Goal: Navigation & Orientation: Find specific page/section

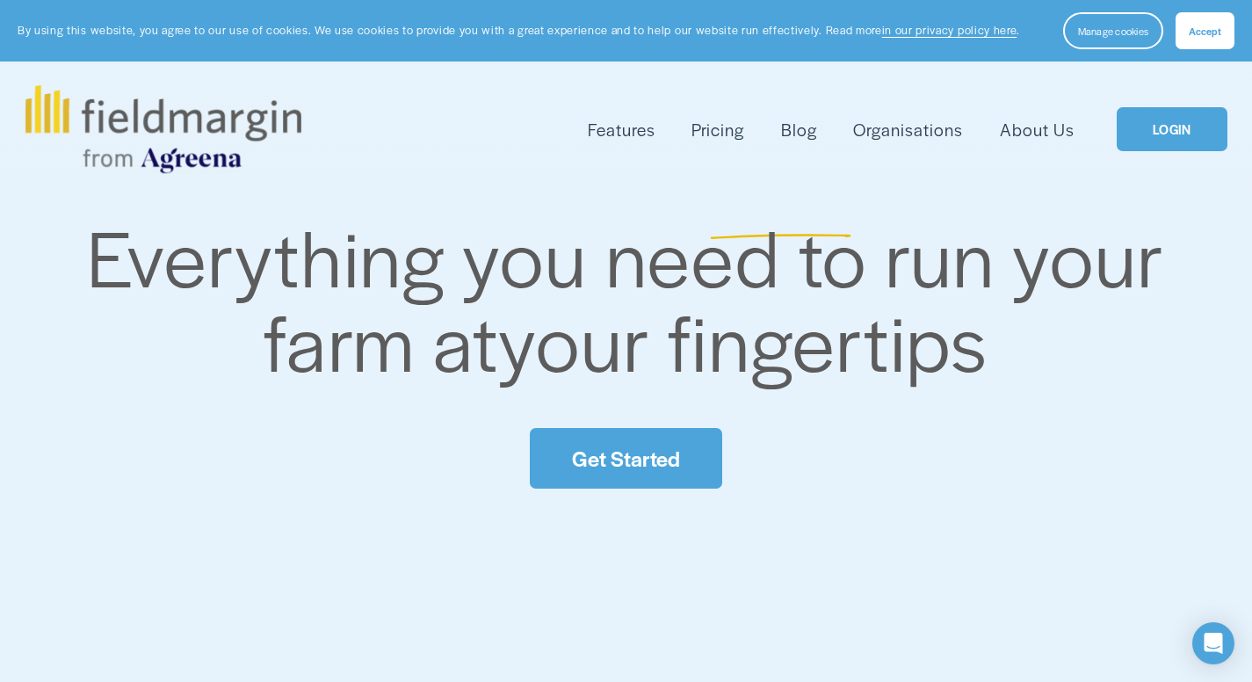
drag, startPoint x: 0, startPoint y: 0, endPoint x: 241, endPoint y: 216, distance: 323.5
click at [0, 0] on icon "0 items in cart" at bounding box center [0, 0] width 0 height 0
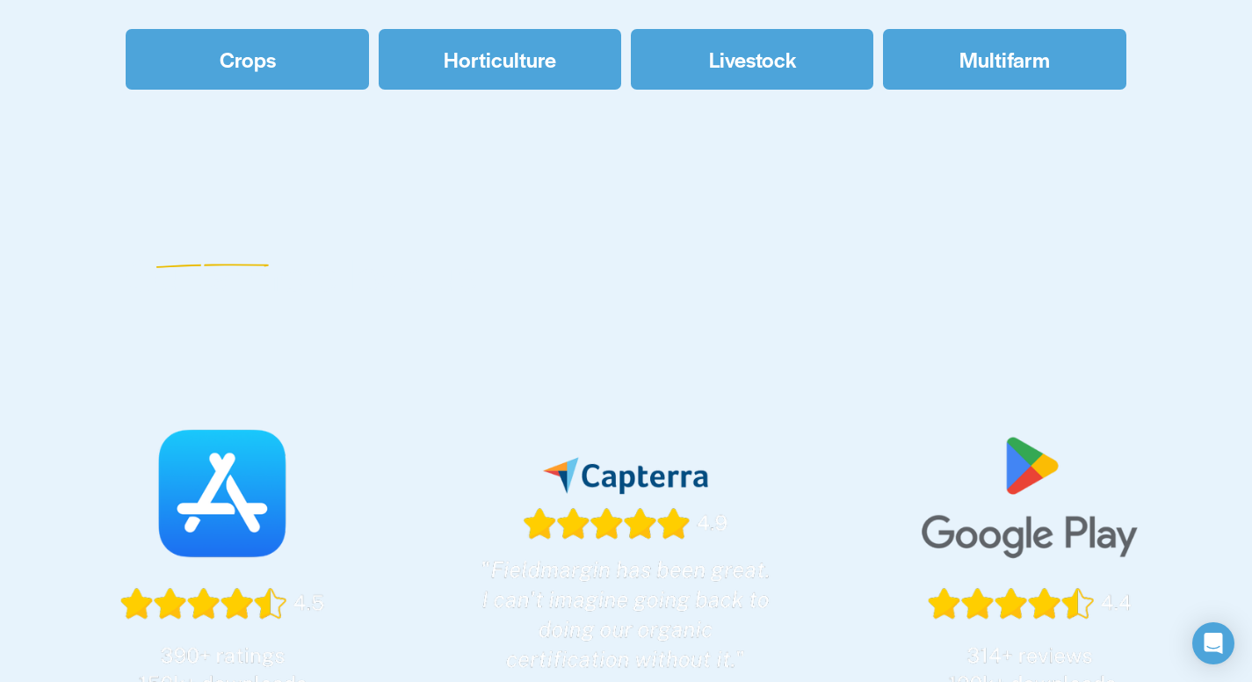
scroll to position [883, 0]
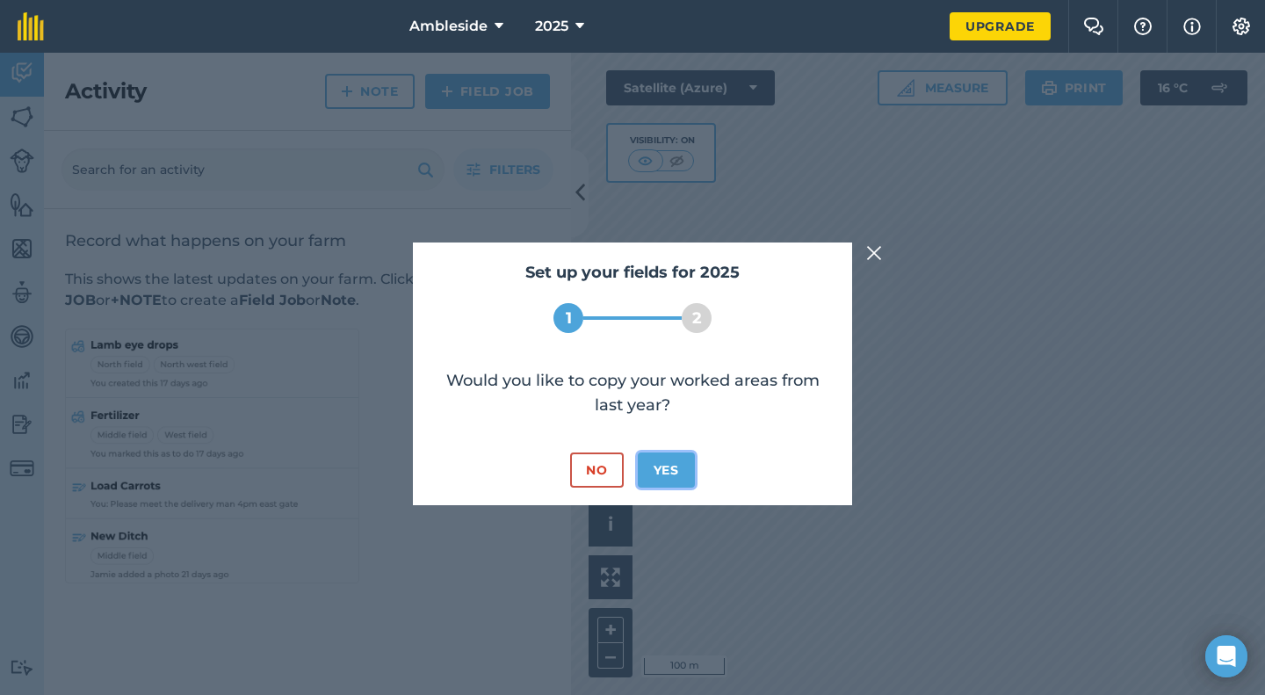
click at [668, 472] on button "Yes" at bounding box center [666, 469] width 57 height 35
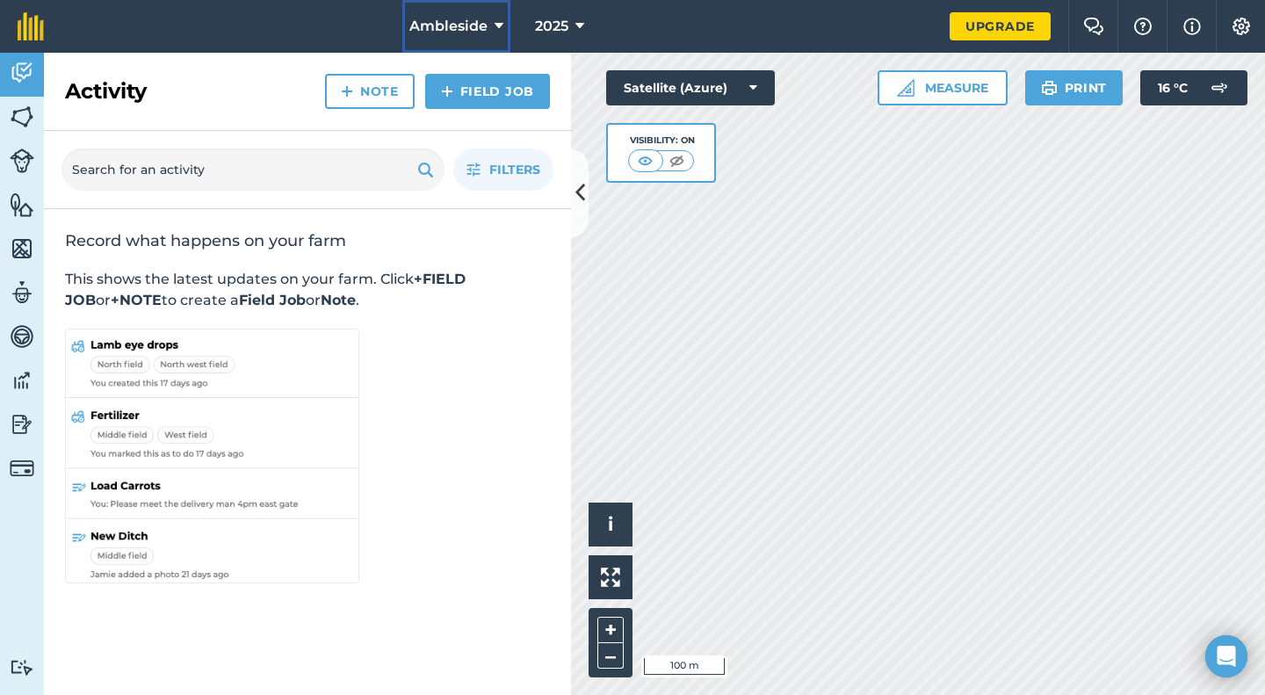
click at [455, 37] on button "Ambleside" at bounding box center [456, 26] width 108 height 53
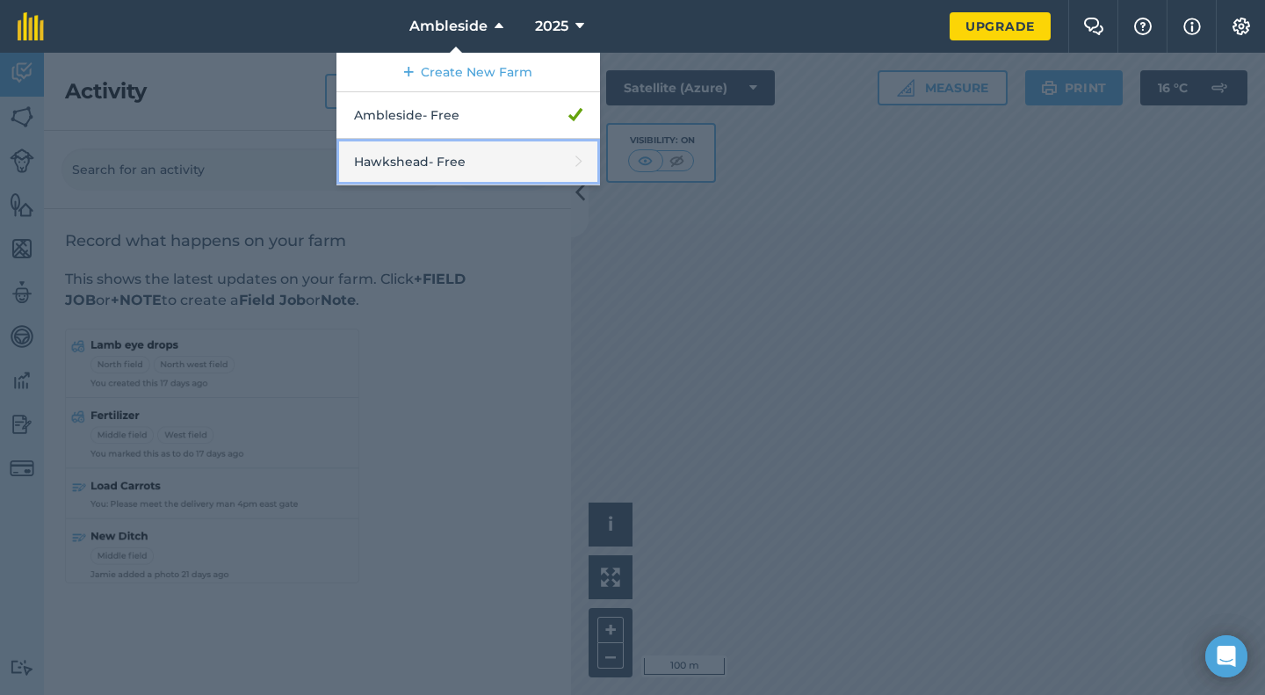
click at [427, 155] on link "Hawkshead - Free" at bounding box center [468, 162] width 264 height 47
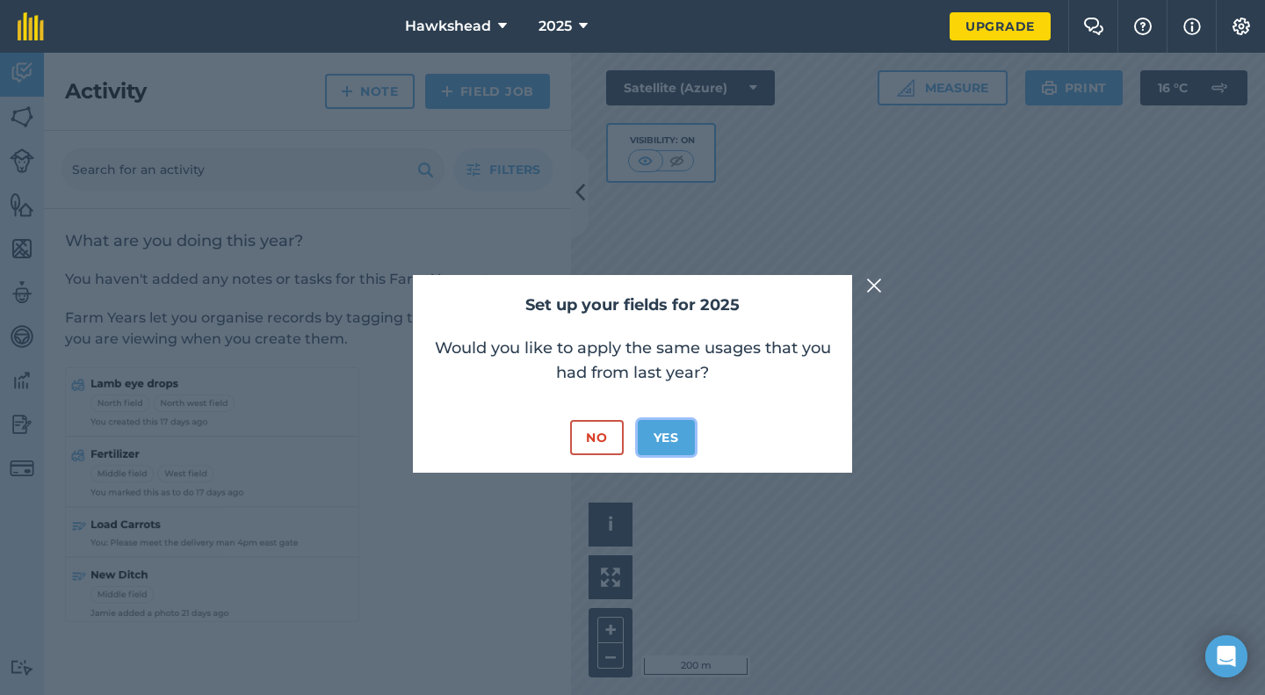
click at [658, 441] on button "Yes" at bounding box center [666, 437] width 57 height 35
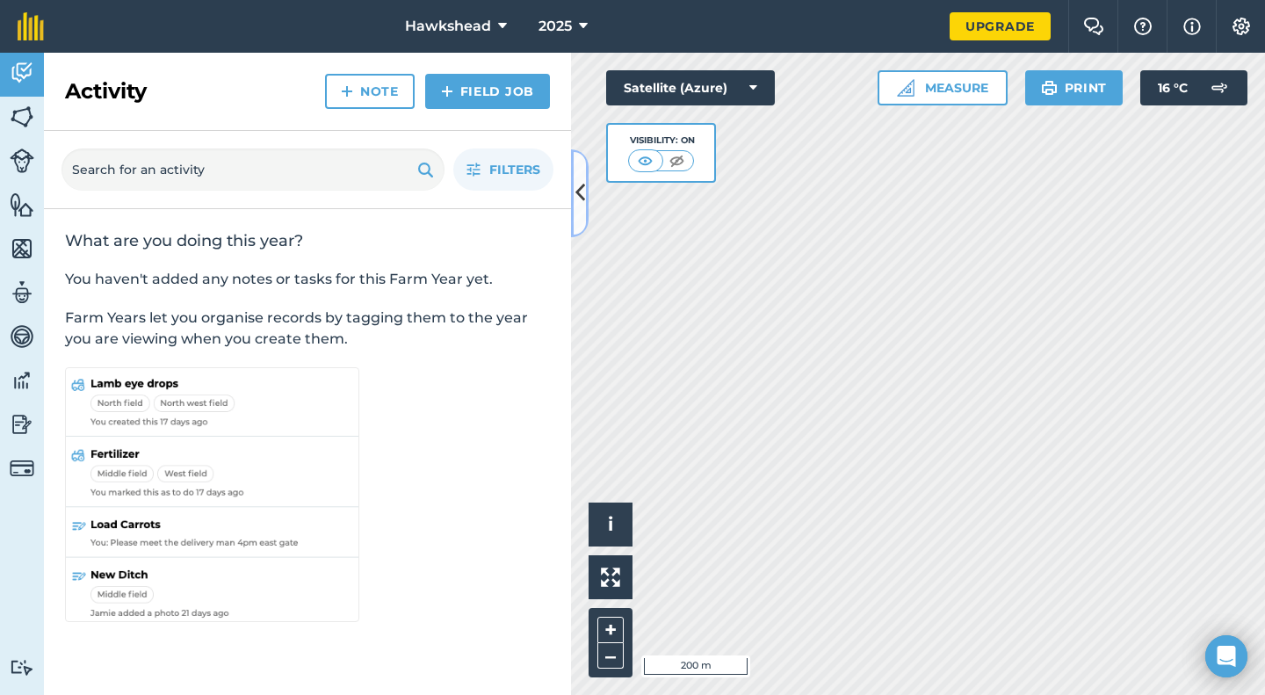
click at [586, 181] on button at bounding box center [580, 193] width 18 height 88
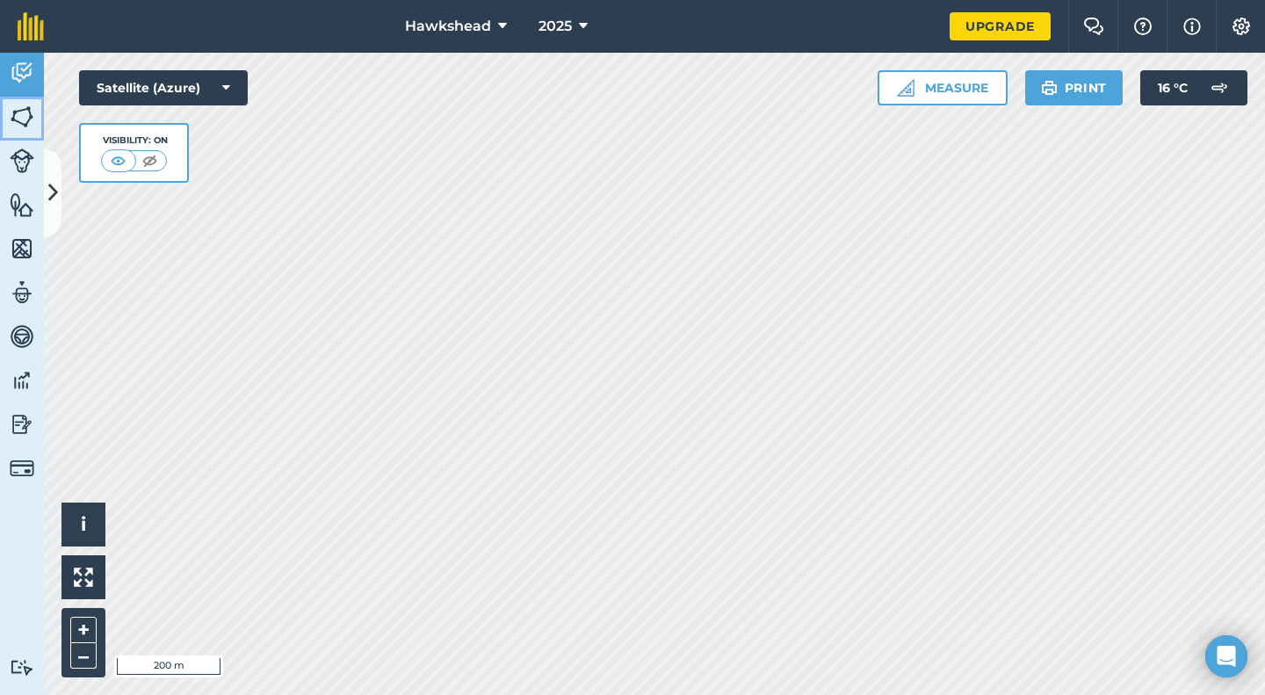
click at [28, 106] on img at bounding box center [22, 117] width 25 height 26
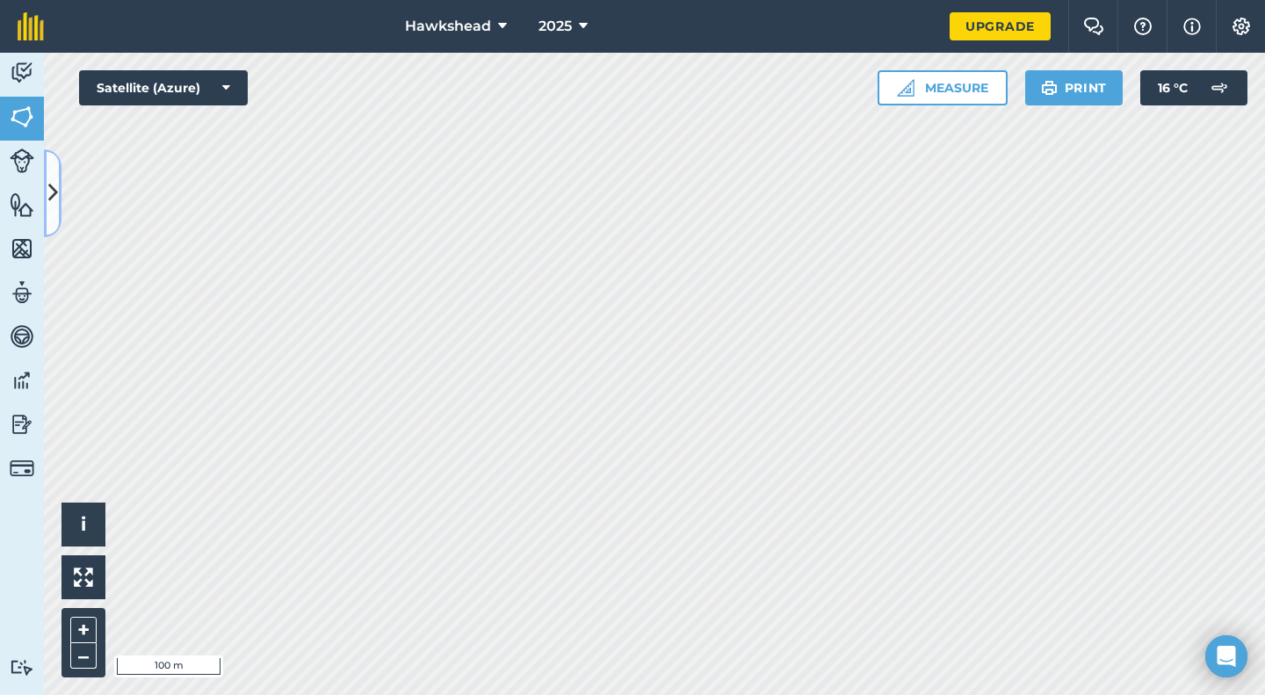
click at [58, 205] on button at bounding box center [53, 193] width 18 height 88
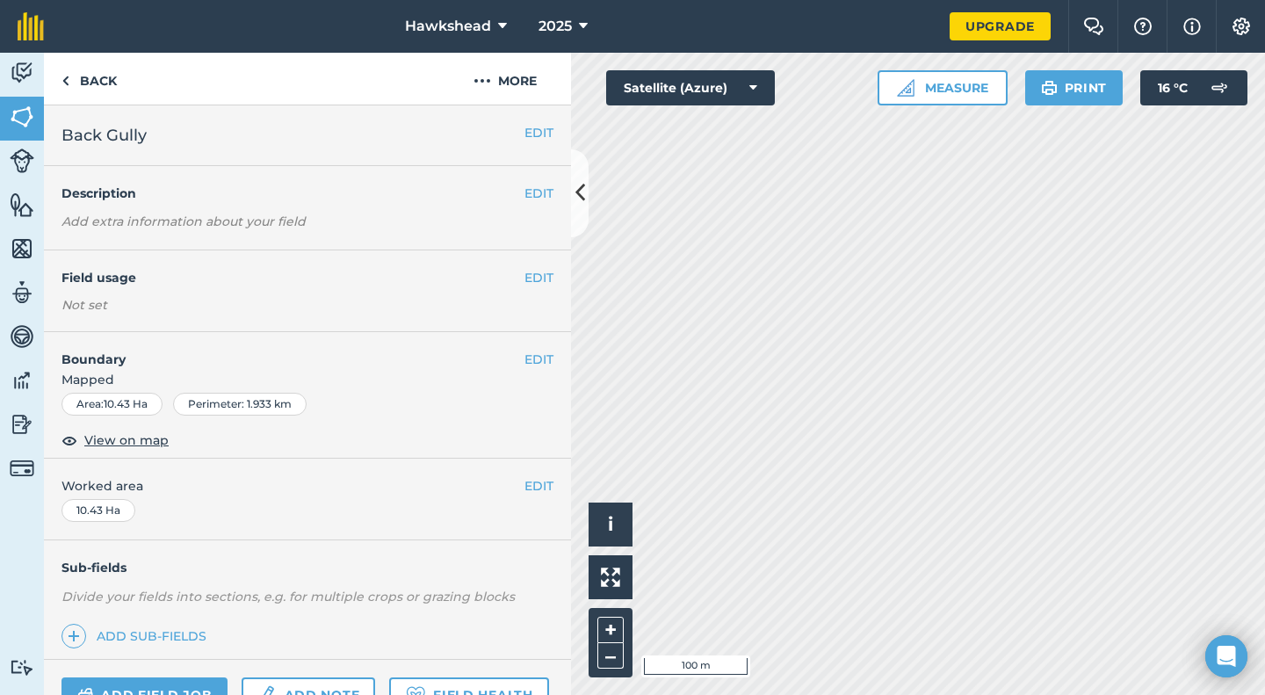
click at [556, 393] on div "Area : 10.43 Ha Perimeter : 1.933 km" at bounding box center [307, 408] width 527 height 30
click at [30, 113] on img at bounding box center [22, 117] width 25 height 26
click at [584, 205] on icon at bounding box center [580, 192] width 10 height 31
